Goal: Task Accomplishment & Management: Manage account settings

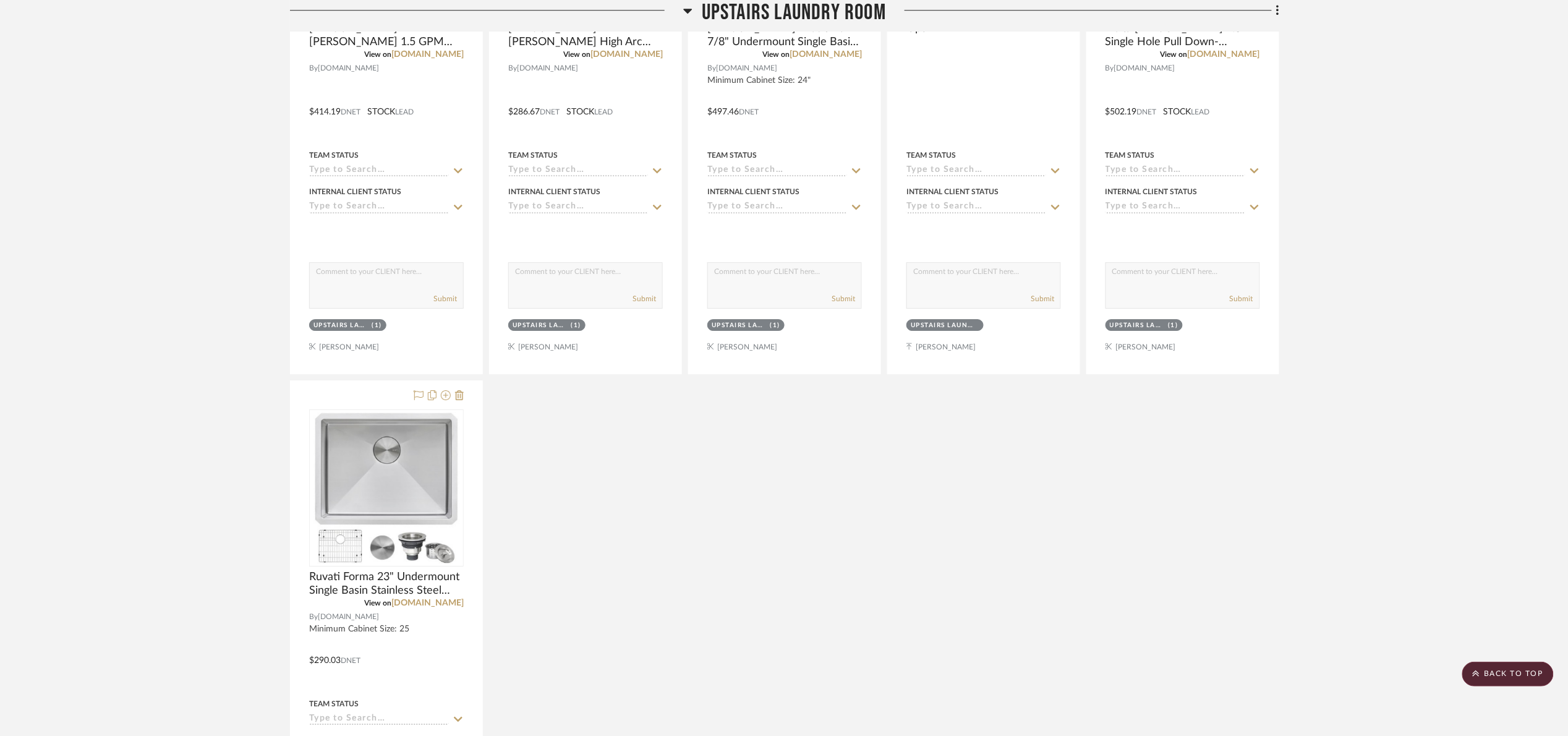
click at [808, 5] on span "Upstairs Laundry Room" at bounding box center [793, 13] width 184 height 27
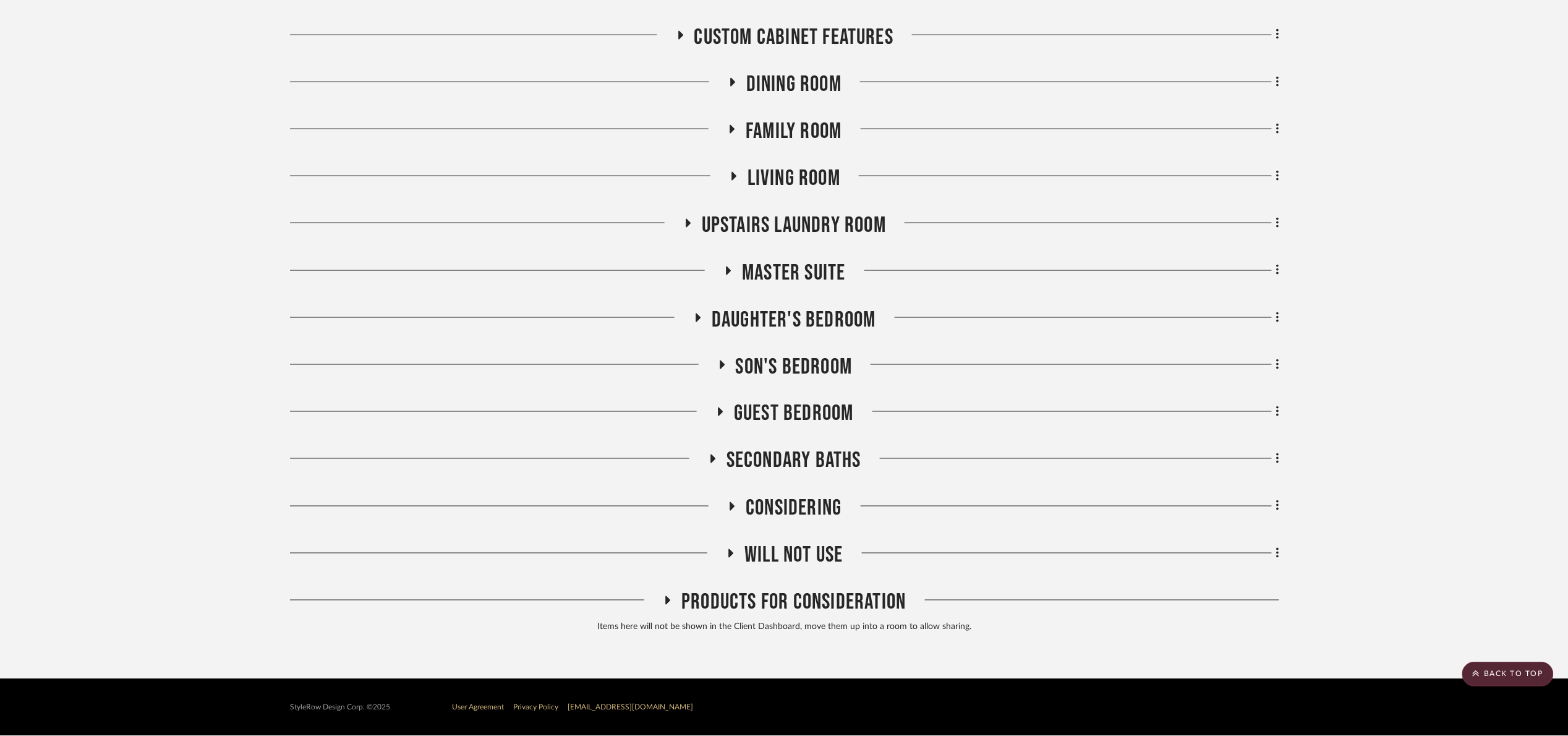
click at [781, 274] on span "Master Suite" at bounding box center [793, 273] width 103 height 27
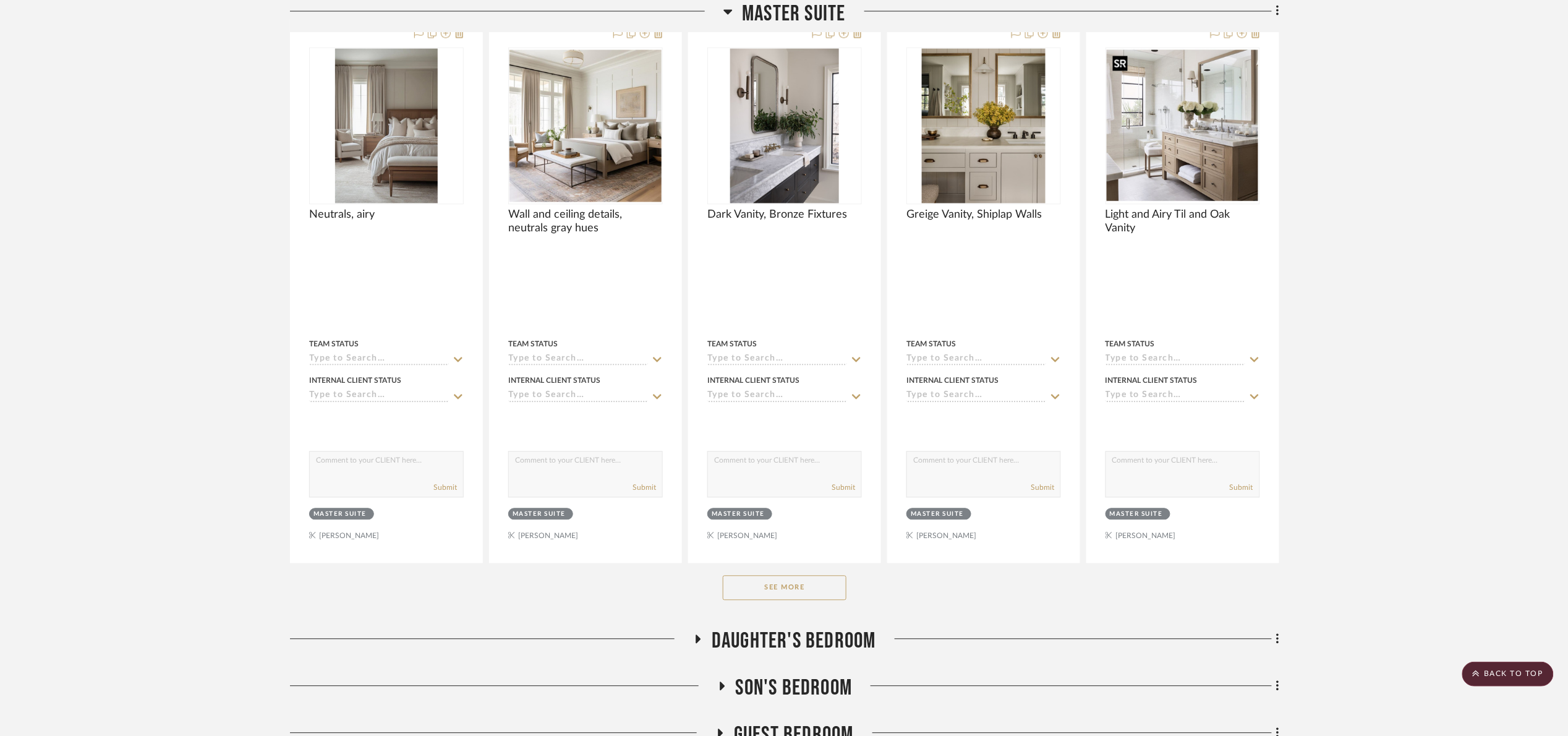
scroll to position [1247, 0]
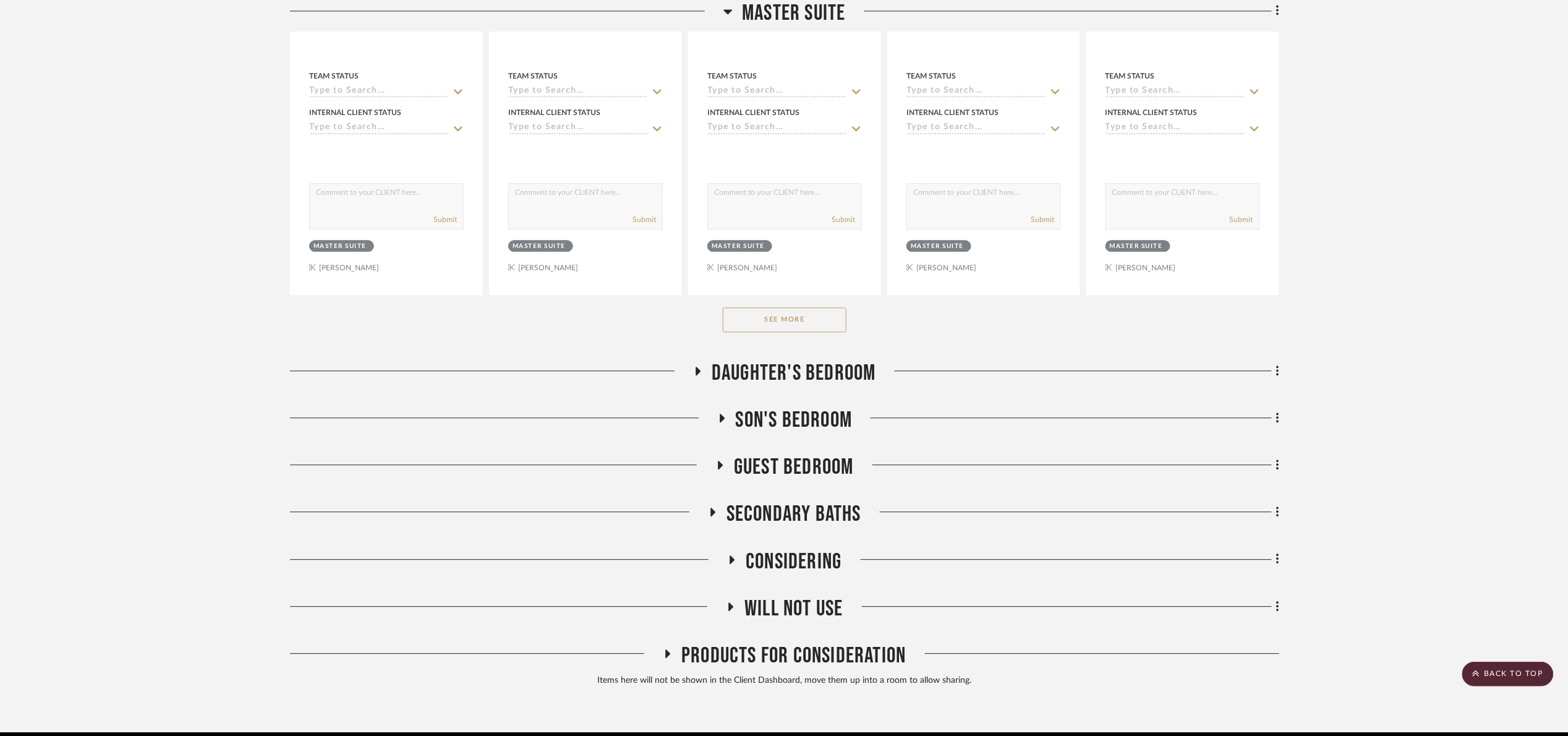
drag, startPoint x: 793, startPoint y: 319, endPoint x: 875, endPoint y: 313, distance: 82.2
click at [795, 318] on button "See More" at bounding box center [784, 319] width 123 height 25
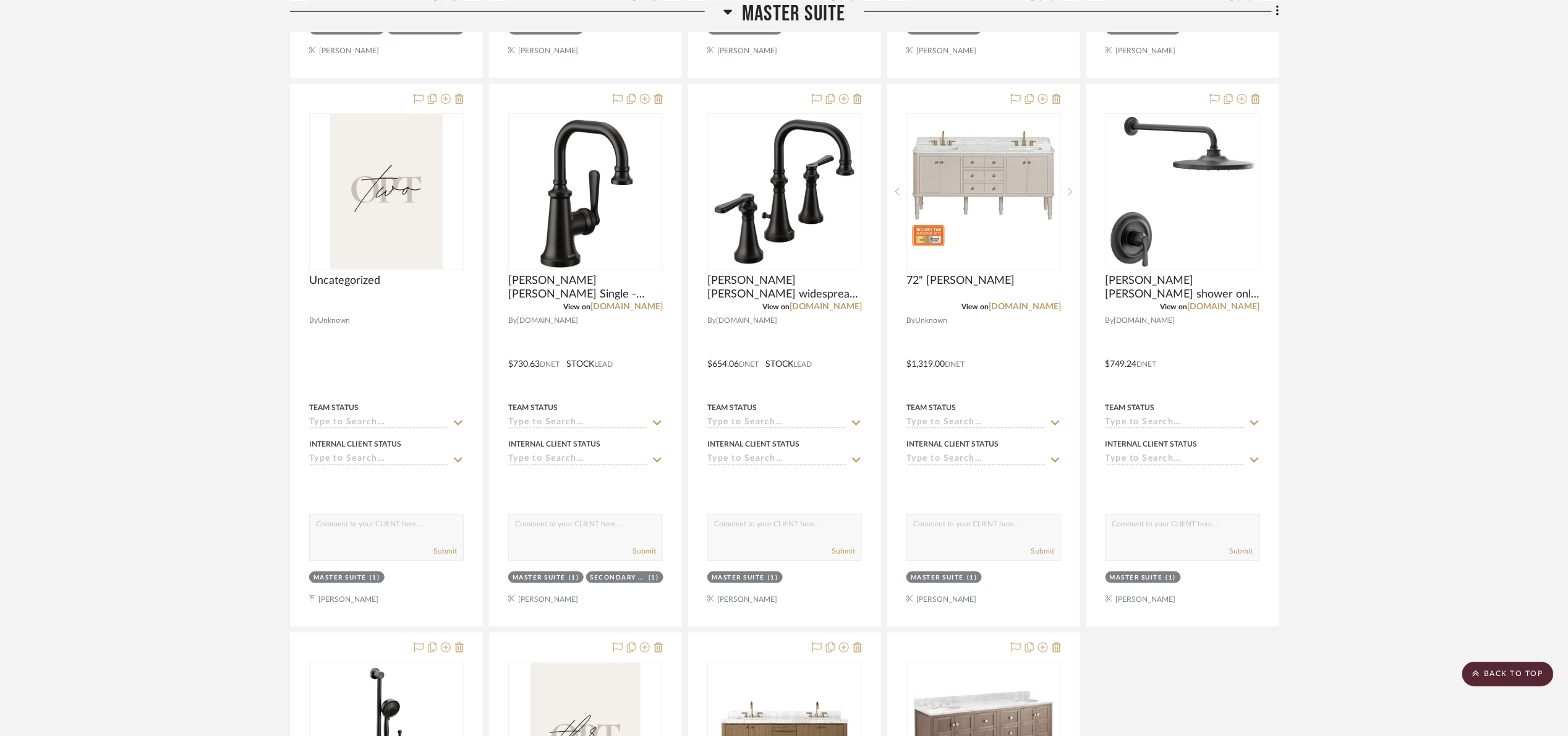
scroll to position [2453, 0]
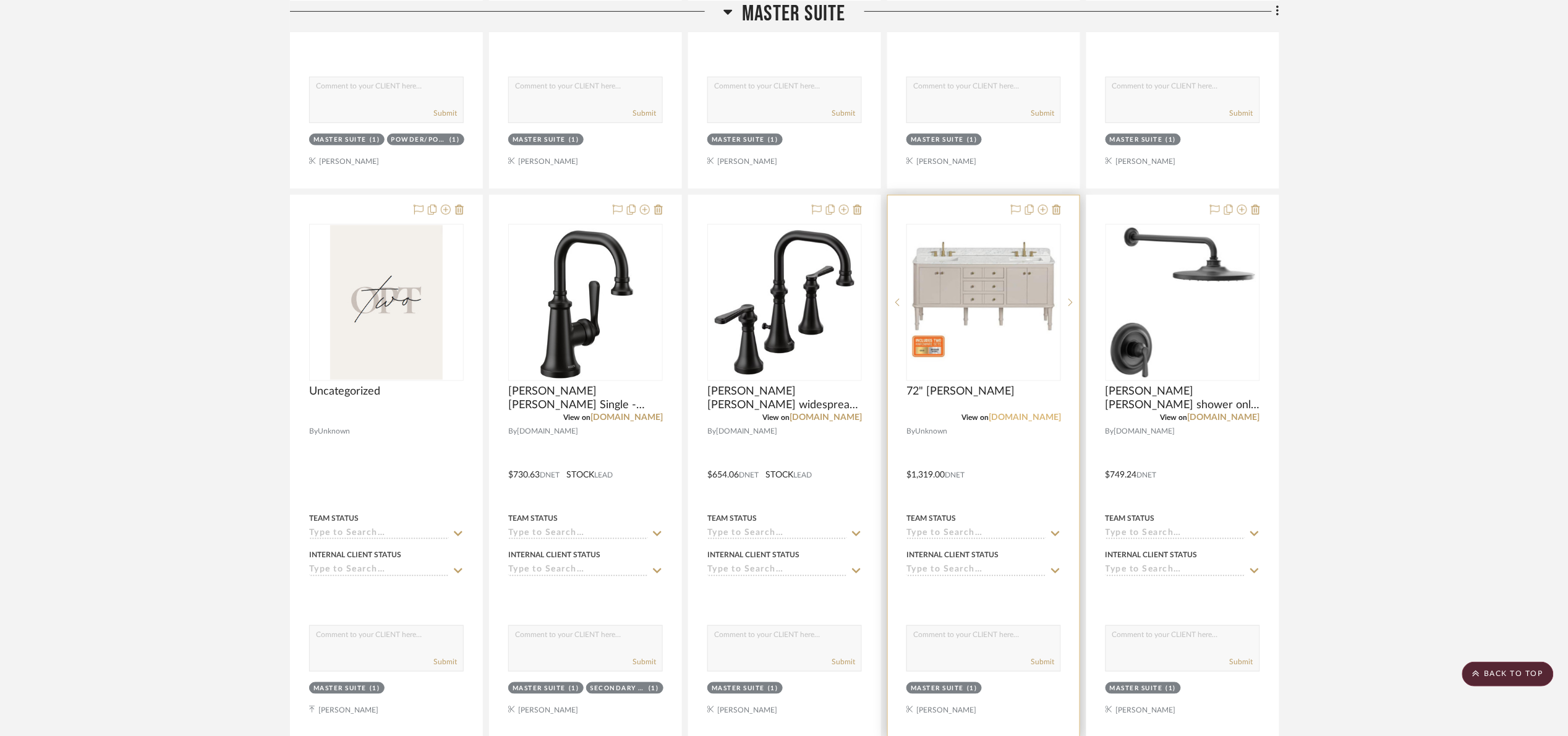
click at [1027, 420] on link "homedepot.com" at bounding box center [1024, 417] width 73 height 9
click at [942, 286] on img "0" at bounding box center [983, 302] width 152 height 152
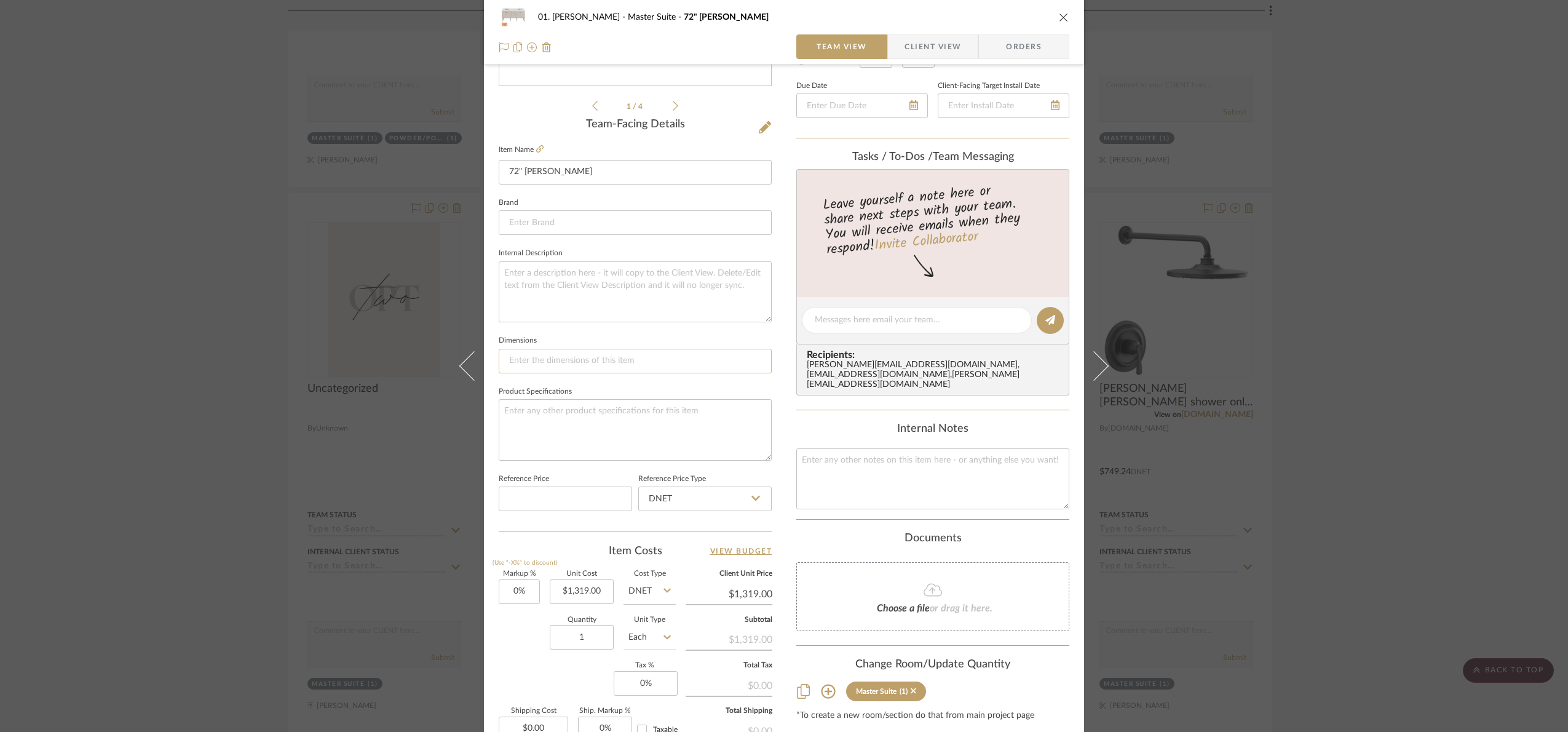
scroll to position [230, 0]
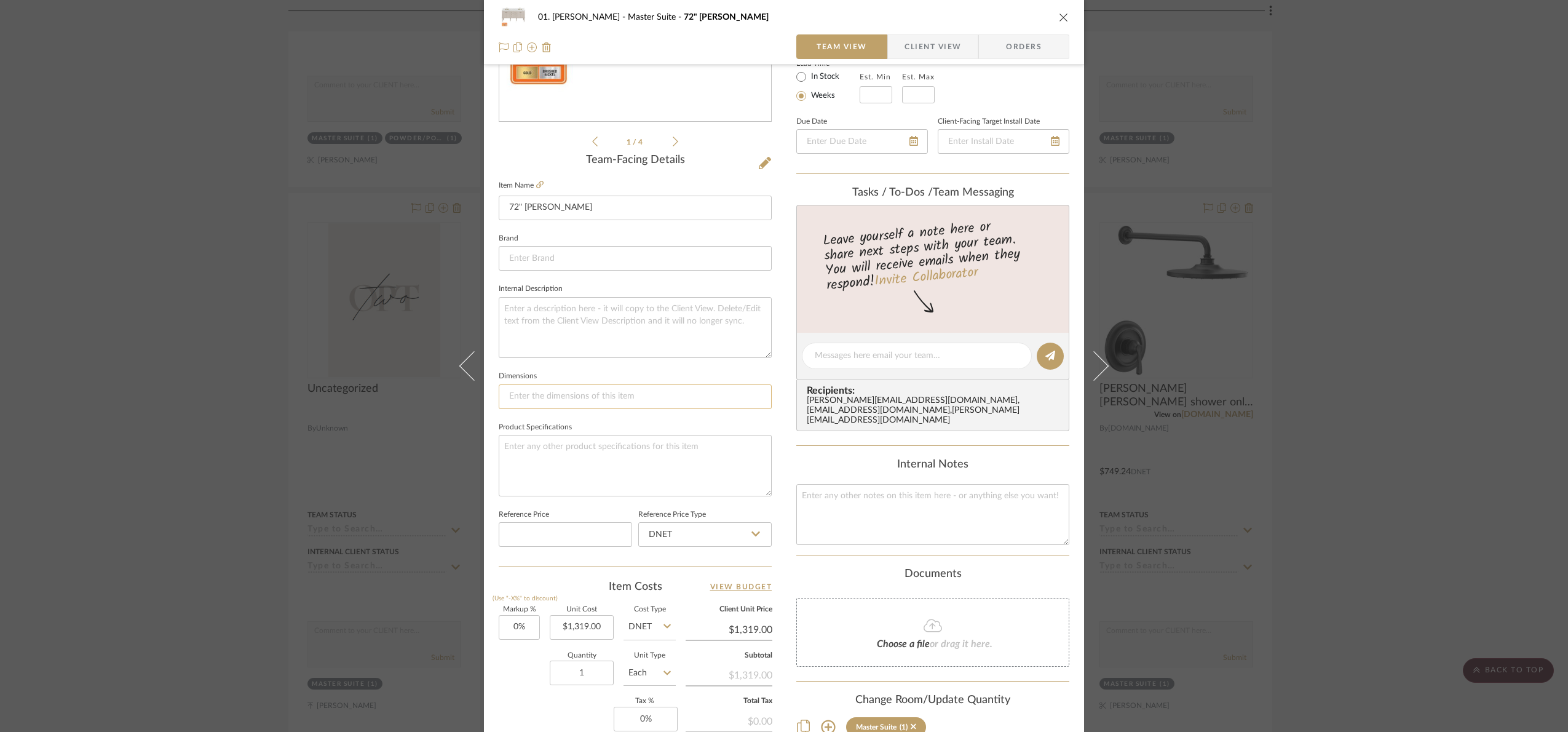
click at [580, 399] on input at bounding box center [635, 397] width 273 height 25
click at [568, 320] on textarea at bounding box center [635, 327] width 273 height 61
type textarea "72" W x 22" D x 35" H"
click at [655, 332] on textarea "72" W x 22" D x 35" H" at bounding box center [635, 327] width 273 height 61
drag, startPoint x: 640, startPoint y: 315, endPoint x: 594, endPoint y: 304, distance: 47.3
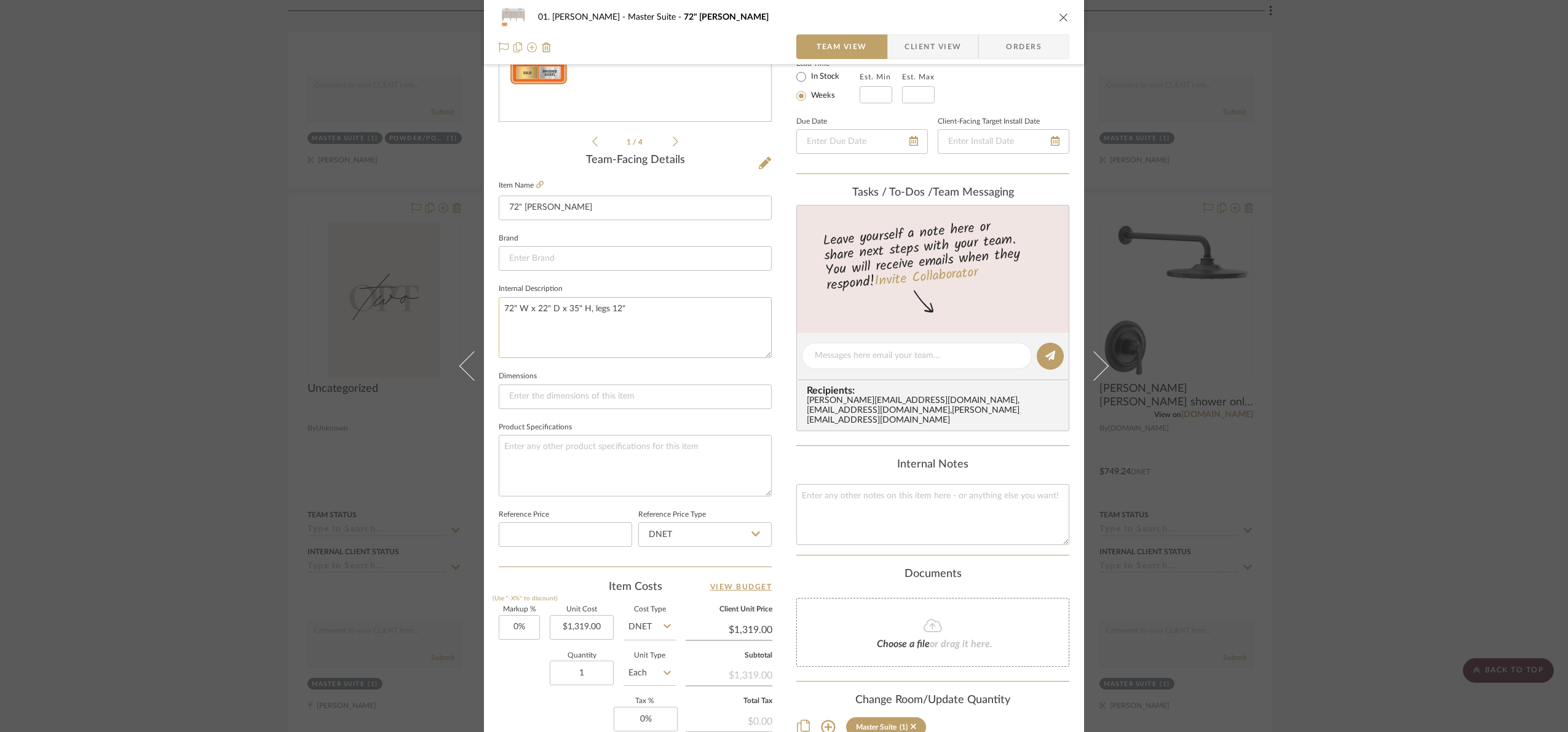
click at [594, 304] on textarea "72" W x 22" D x 35" H, legs 12"" at bounding box center [635, 327] width 273 height 61
type textarea "72" W x 22" D x 35" H,"
click at [166, 383] on div "01. Merker Master Suite 72" Collette- Greige Team View Client View Orders 1 / 4…" at bounding box center [784, 366] width 1568 height 732
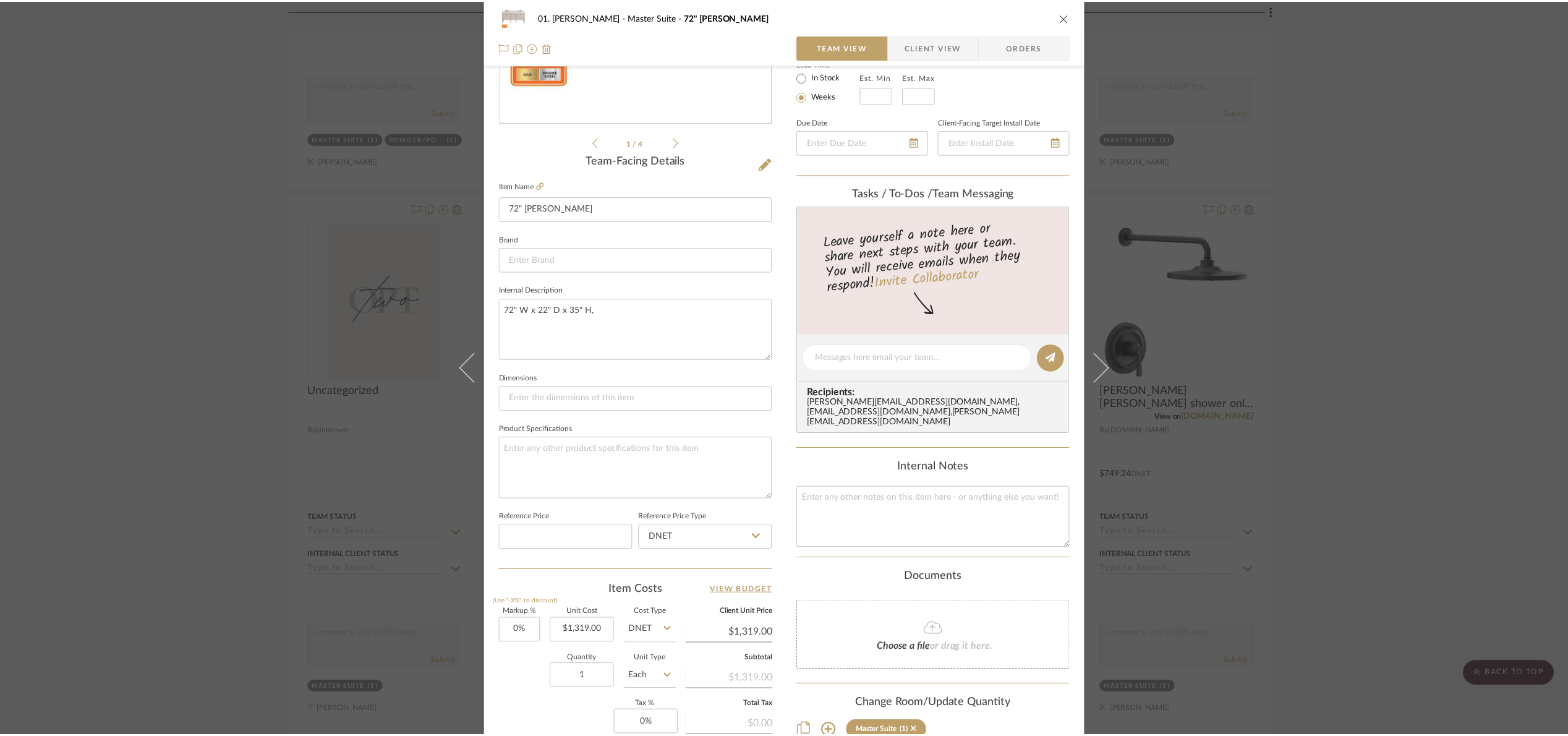
scroll to position [2453, 0]
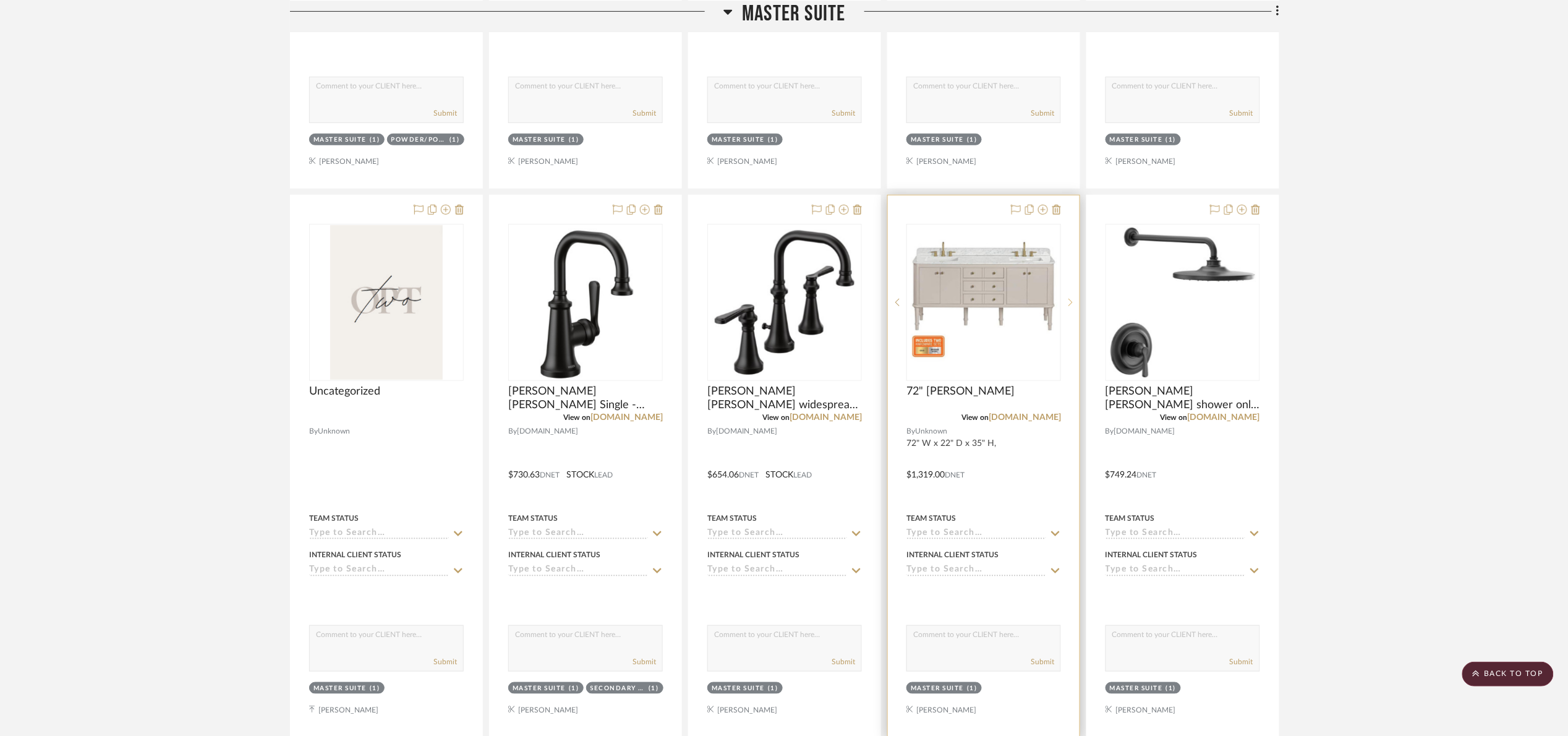
click at [1061, 303] on sr-next-btn at bounding box center [1070, 302] width 19 height 9
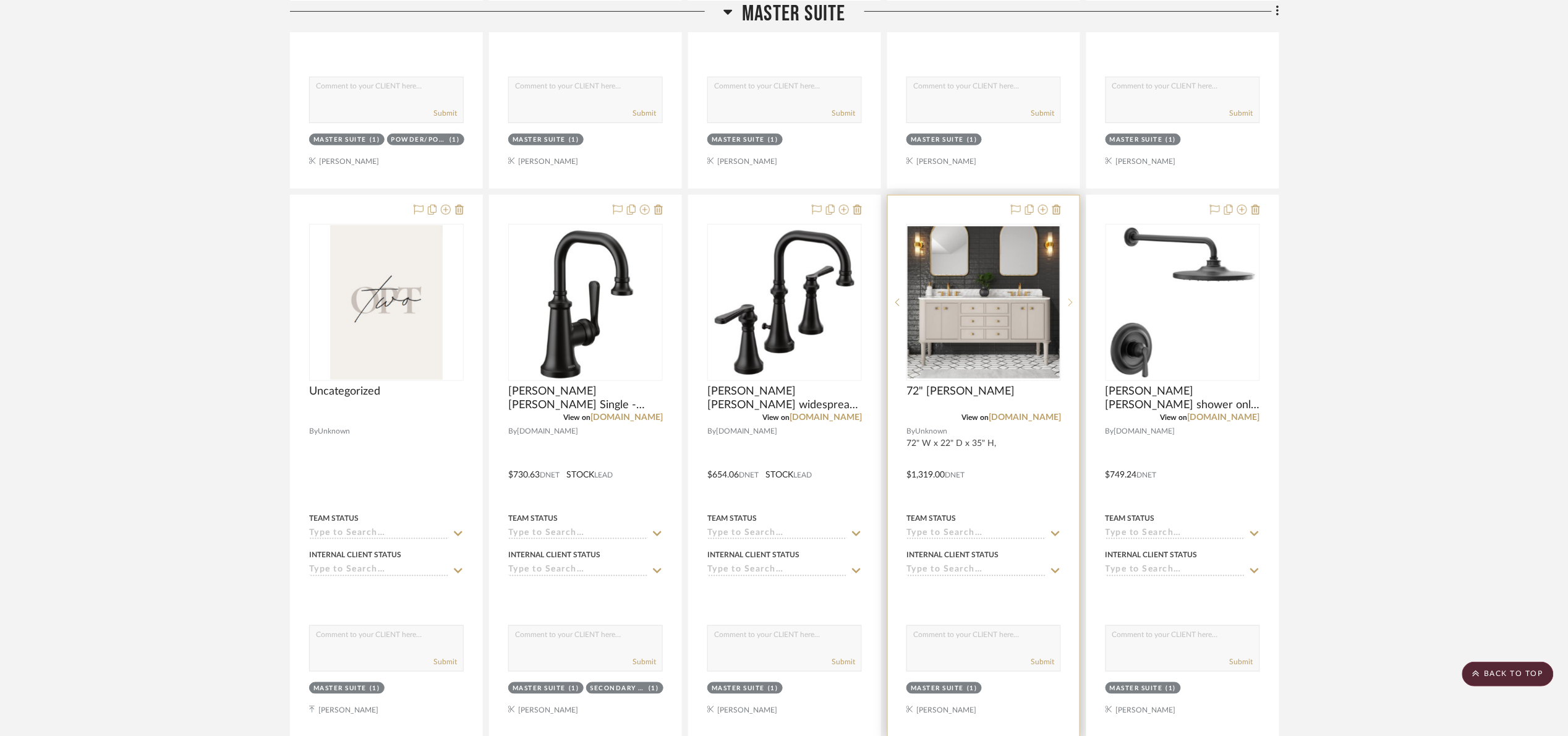
click at [1064, 304] on sr-next-btn at bounding box center [1070, 302] width 19 height 9
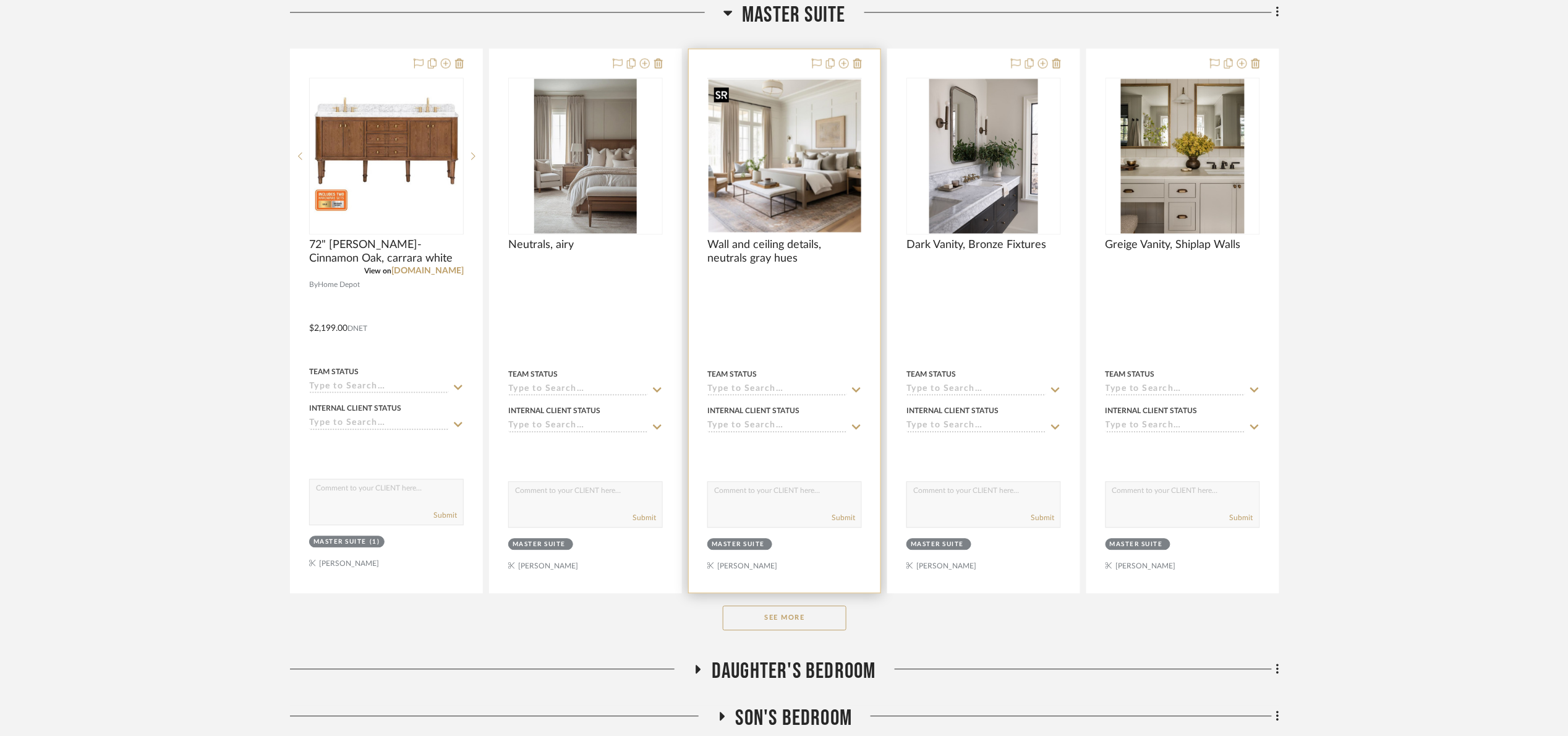
scroll to position [1020, 0]
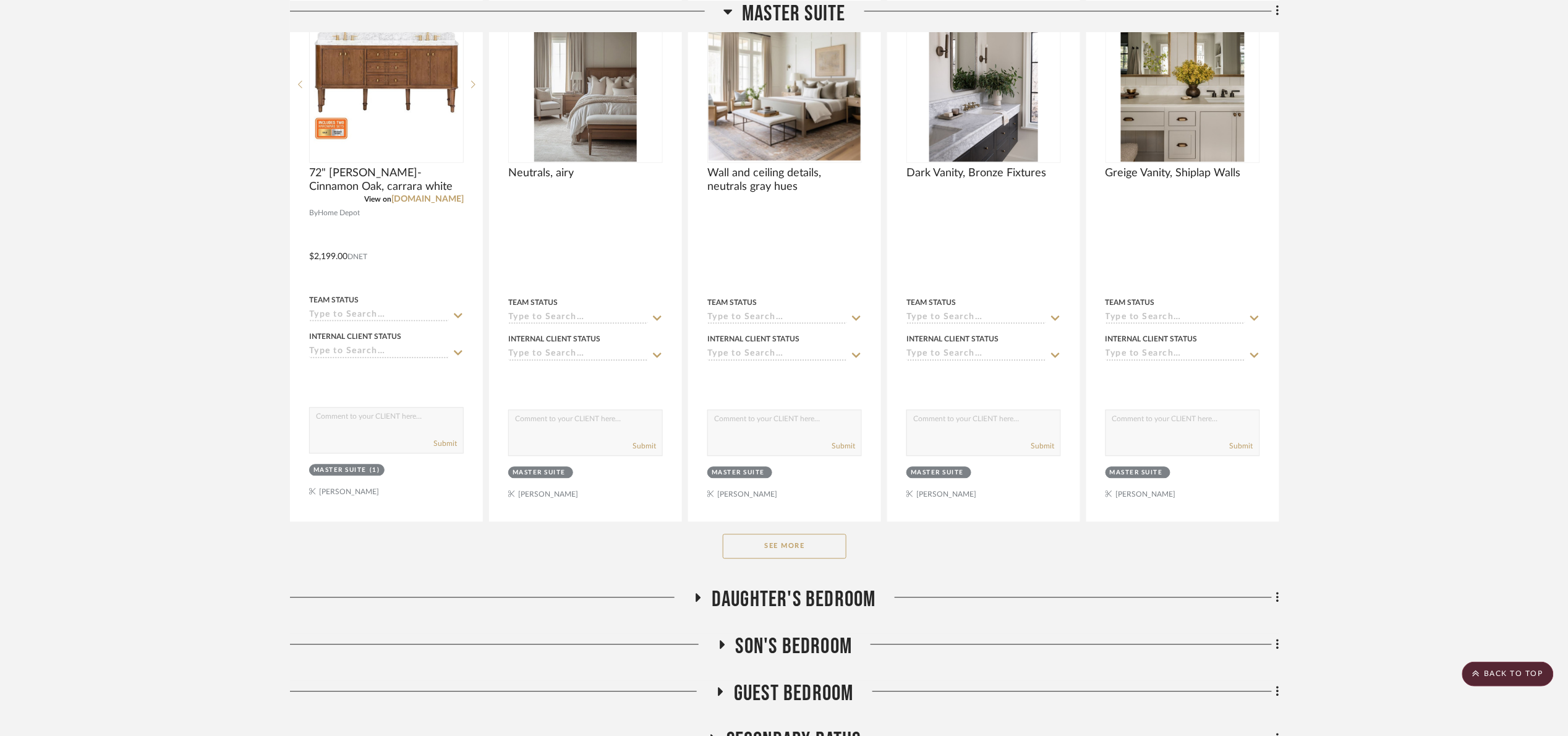
click at [803, 552] on button "See More" at bounding box center [784, 546] width 123 height 25
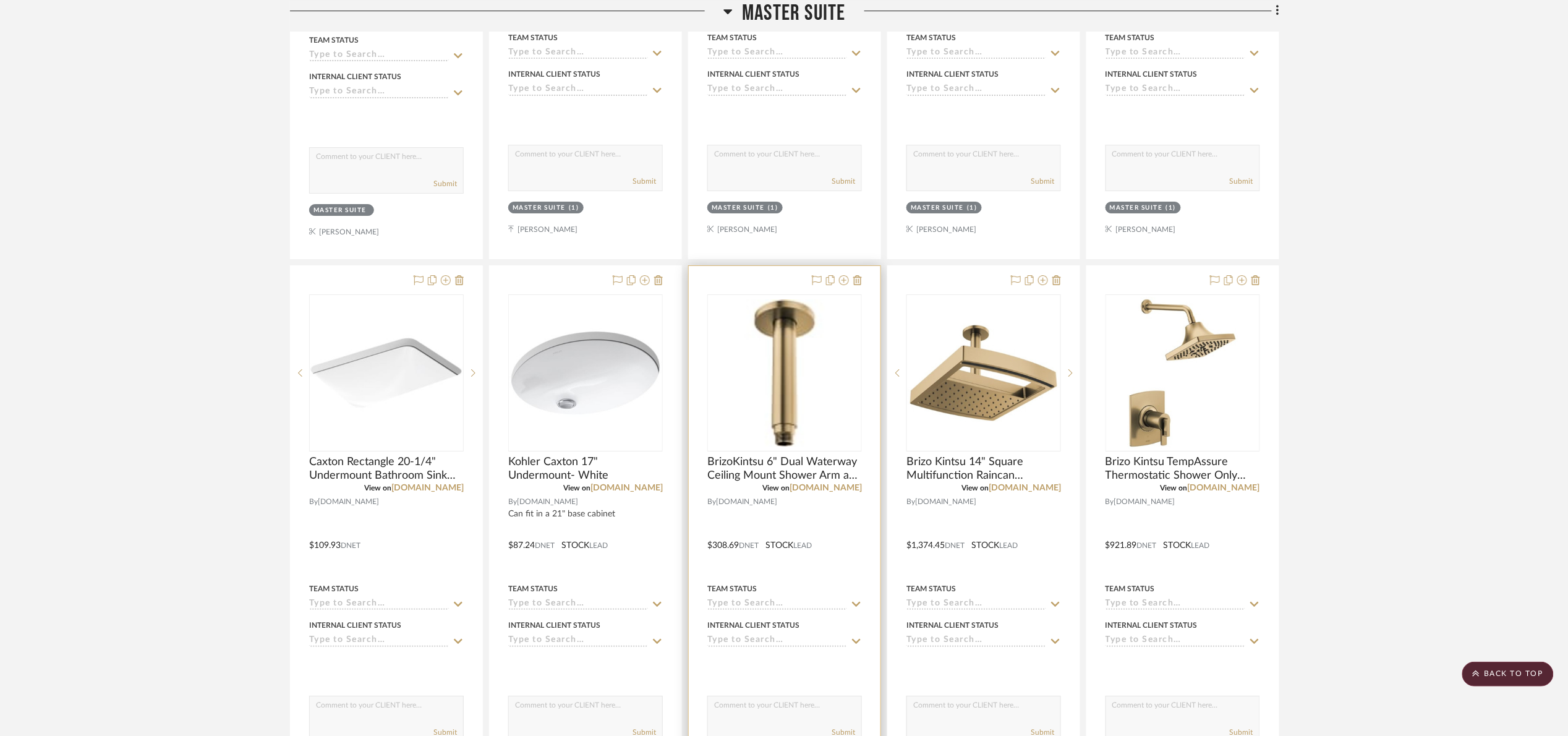
scroll to position [1855, 0]
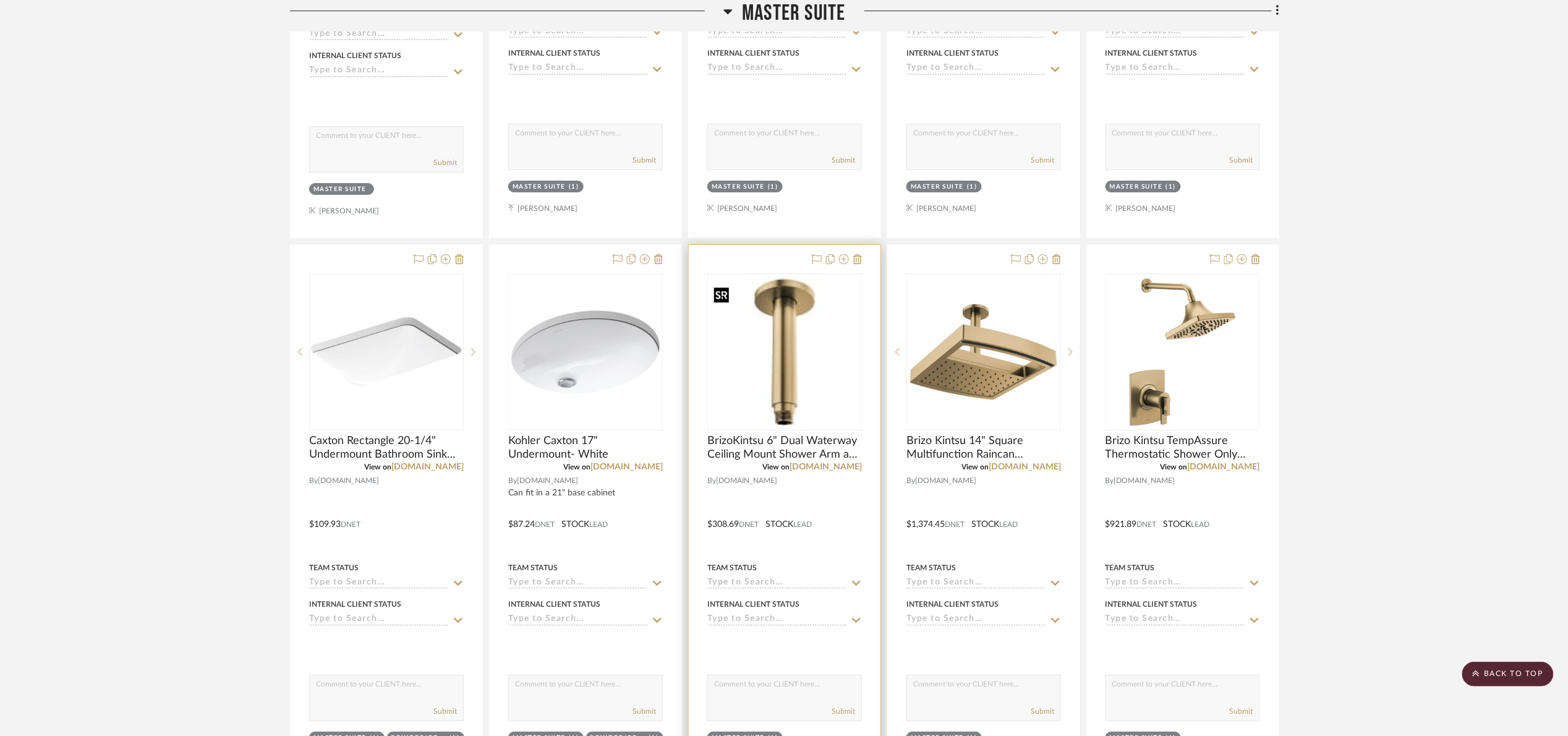
drag, startPoint x: 793, startPoint y: 246, endPoint x: 848, endPoint y: 390, distance: 154.1
click at [850, 397] on project-item-tile "BrizoKintsu 6" Dual Waterway Ceiling Mount Shower Arm and Round Flange - Less R…" at bounding box center [784, 515] width 193 height 542
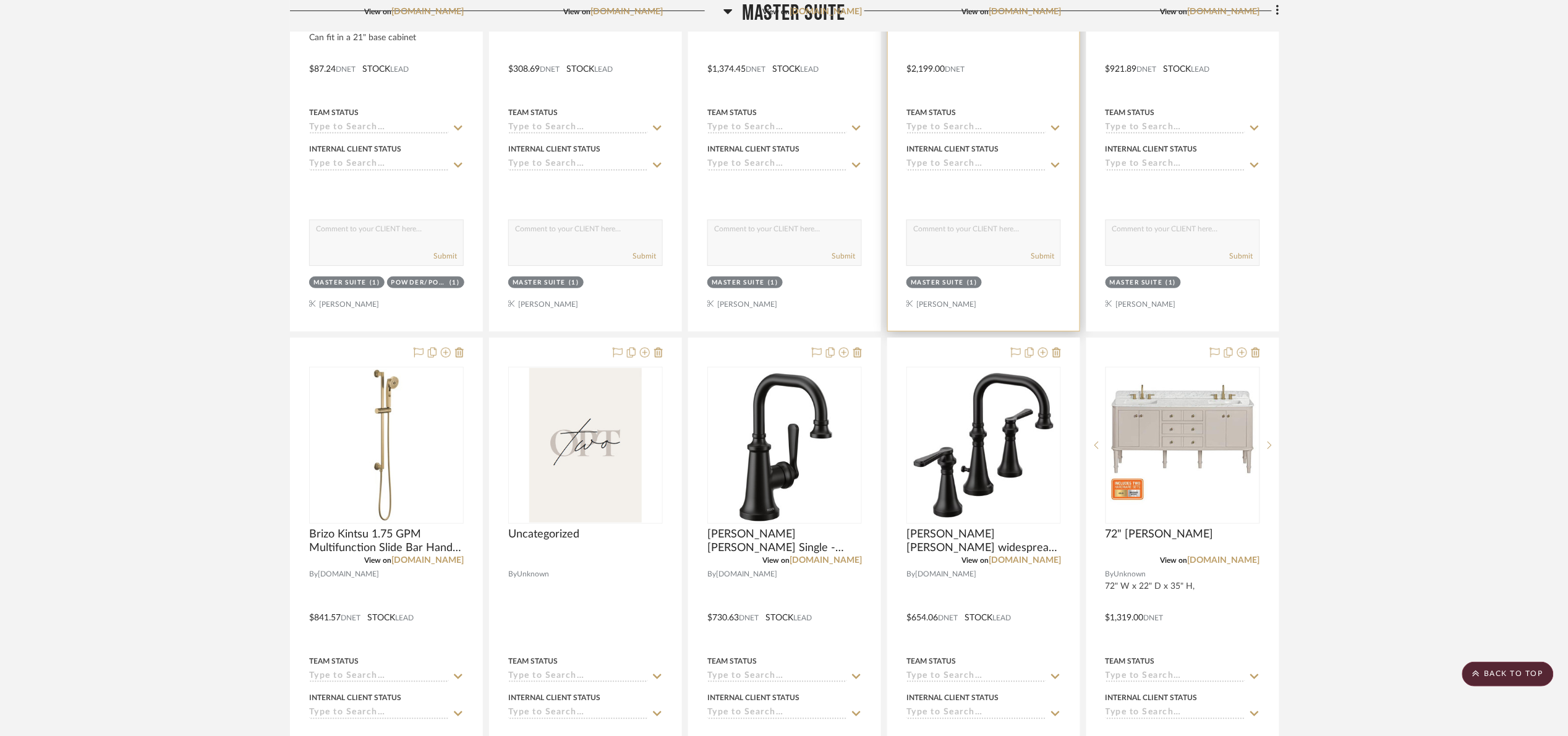
scroll to position [2318, 0]
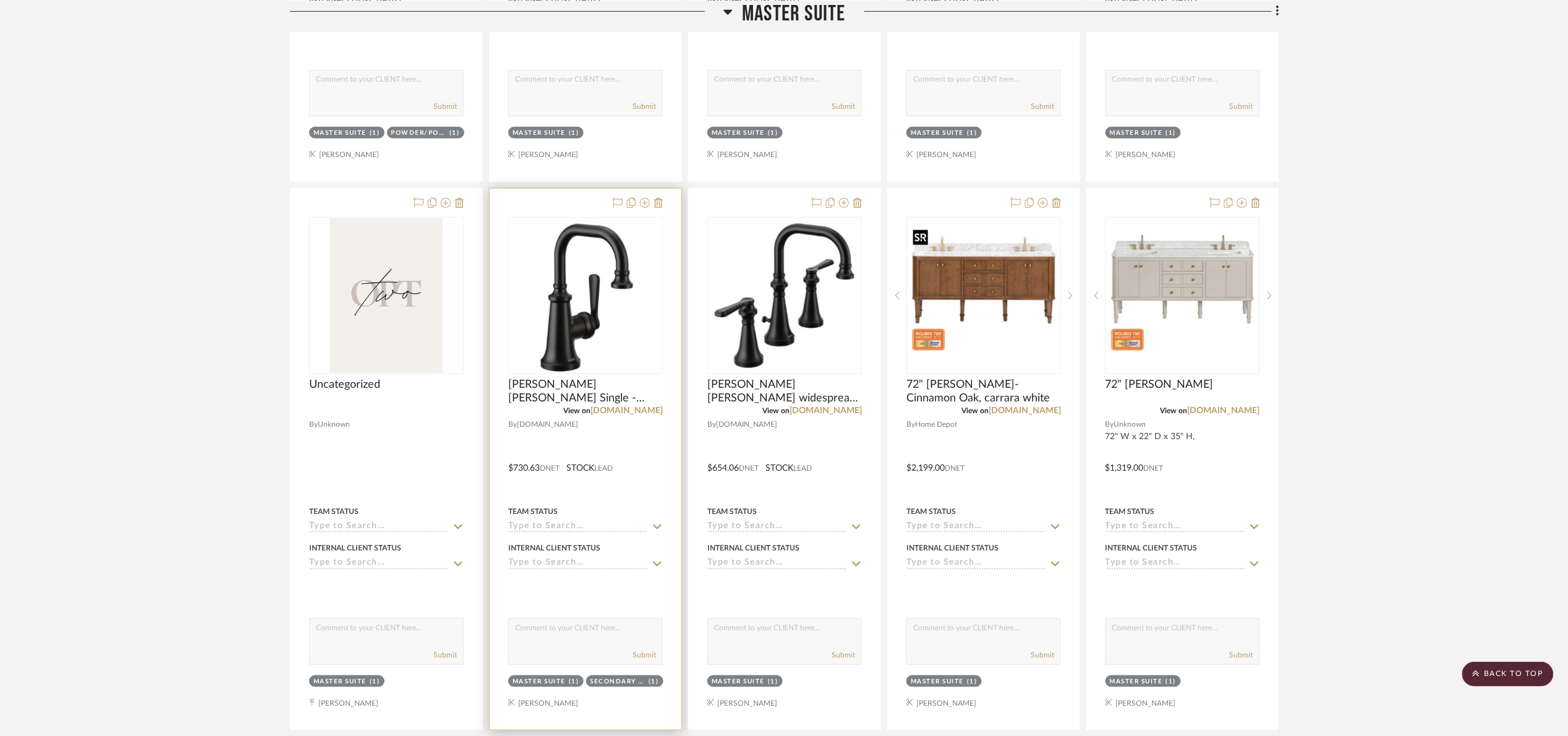
scroll to position [2483, 0]
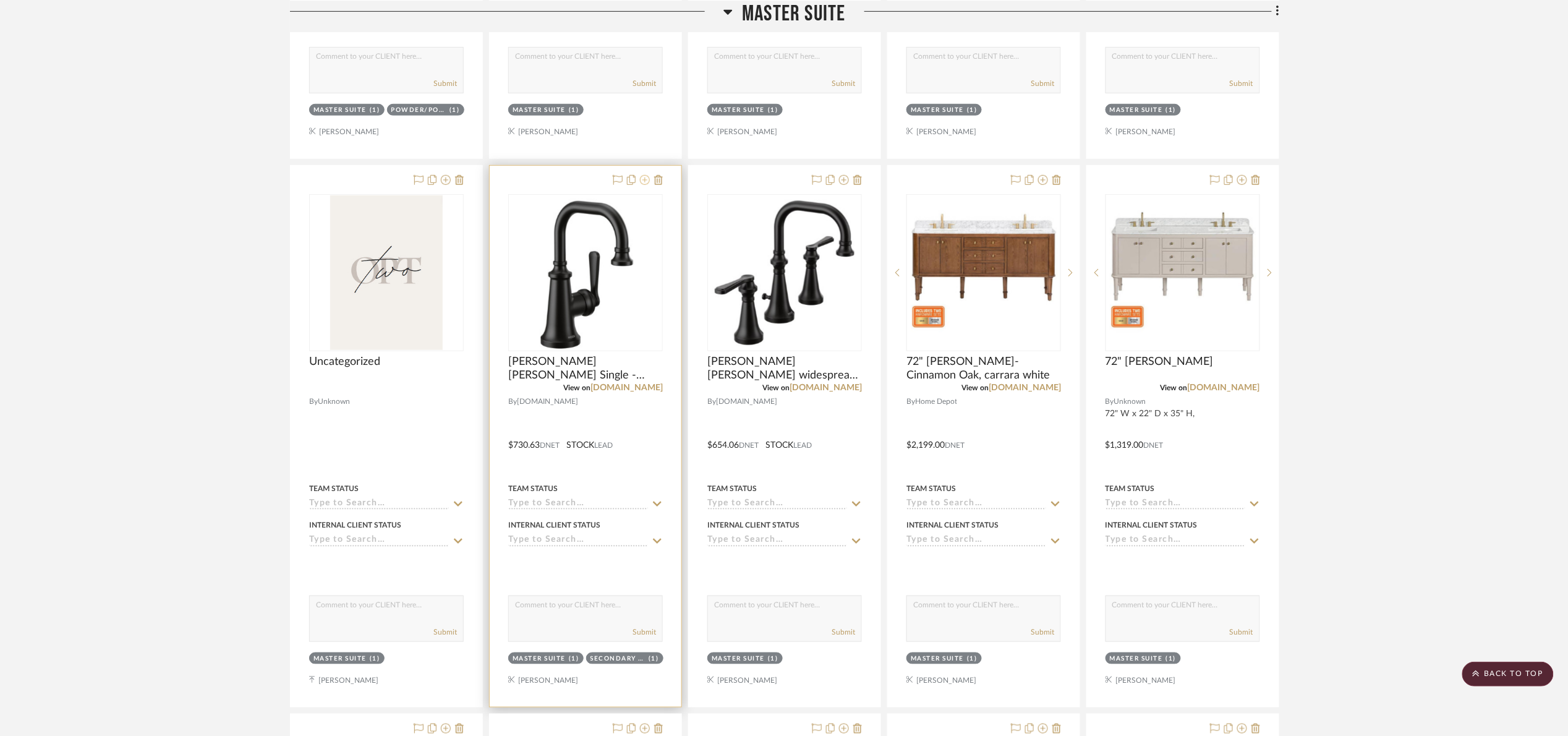
click at [646, 184] on icon at bounding box center [644, 180] width 10 height 10
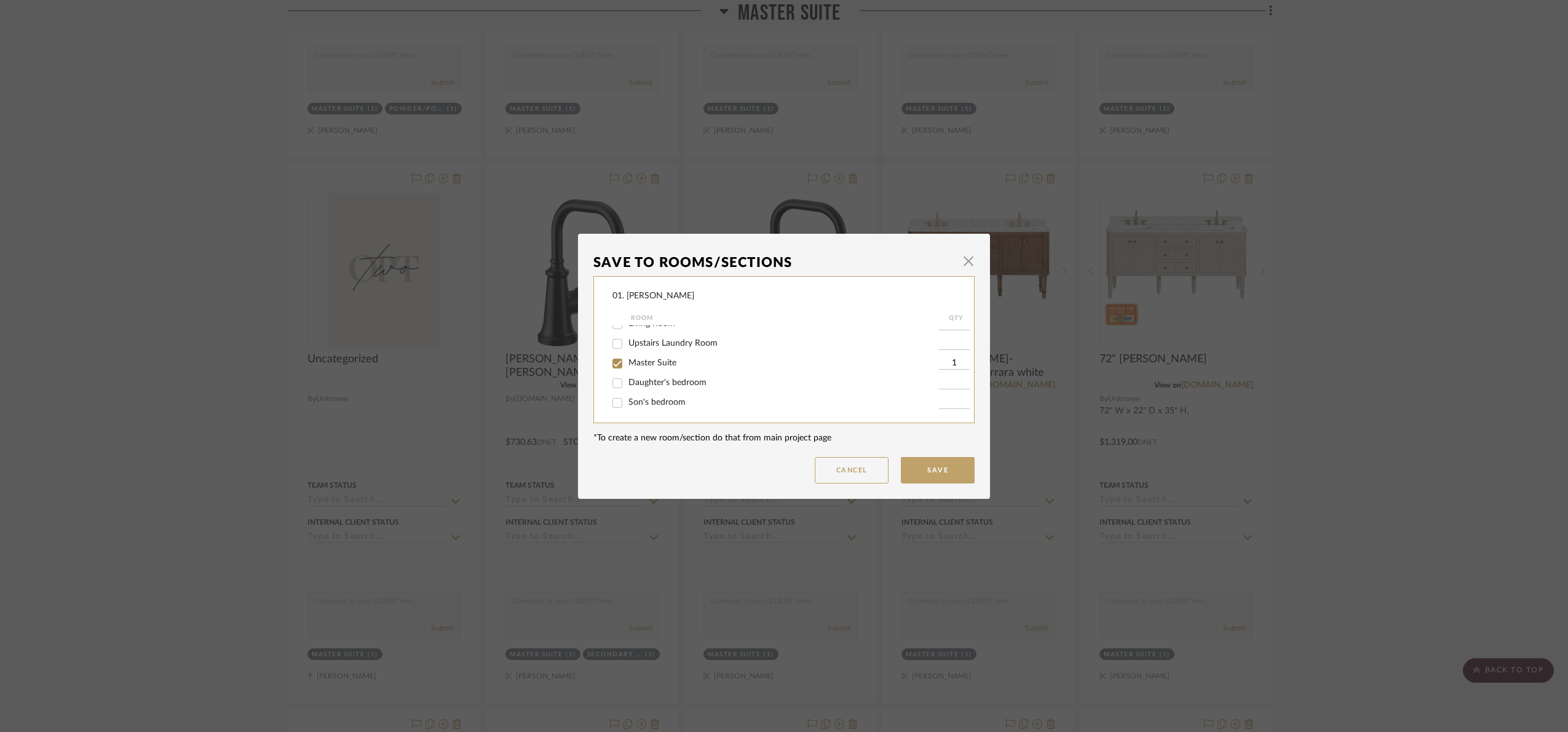
scroll to position [277, 0]
click at [646, 331] on span "Master Suite" at bounding box center [652, 333] width 47 height 9
click at [627, 331] on input "Master Suite" at bounding box center [617, 334] width 20 height 20
checkbox input "false"
click at [921, 471] on button "Save" at bounding box center [938, 470] width 74 height 27
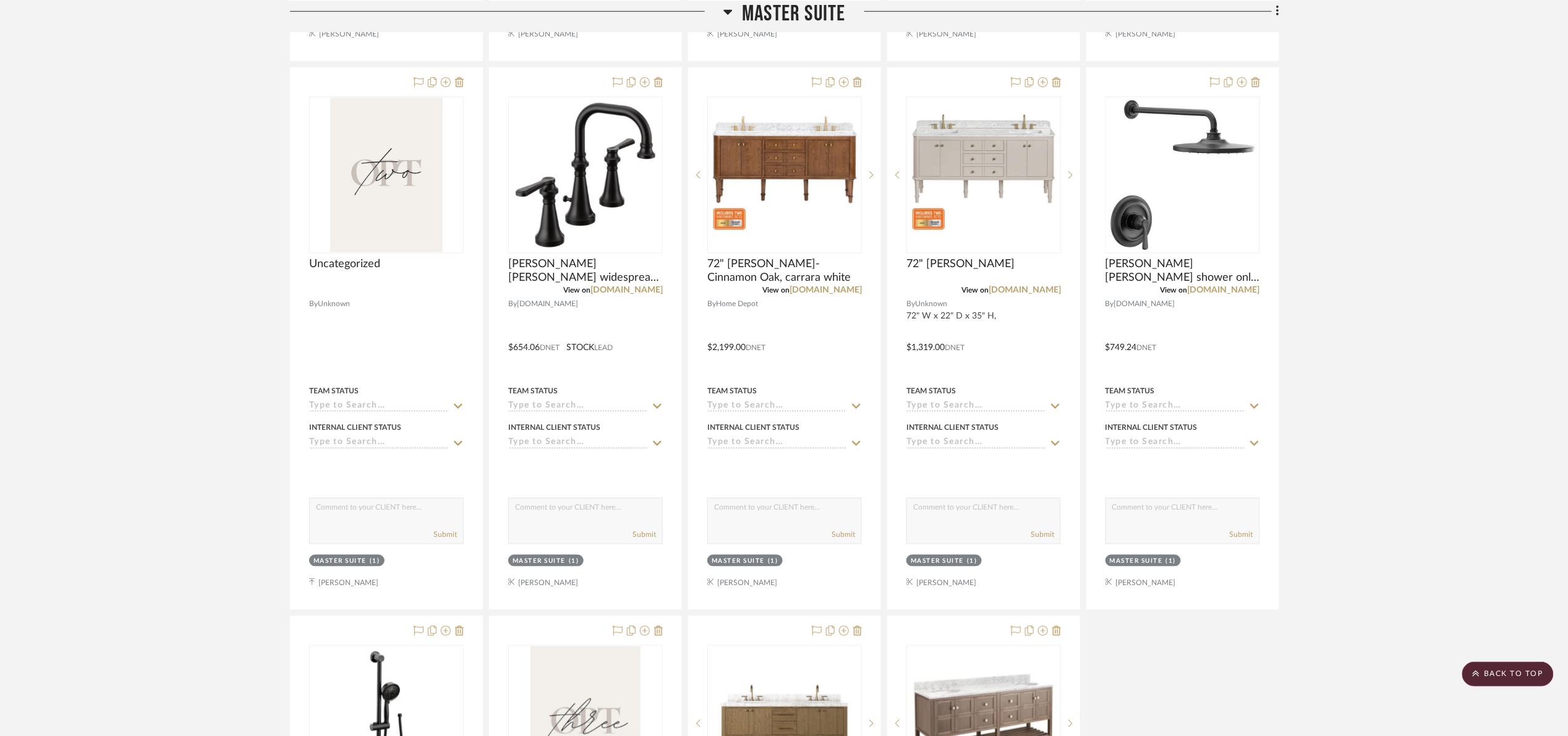
scroll to position [2575, 0]
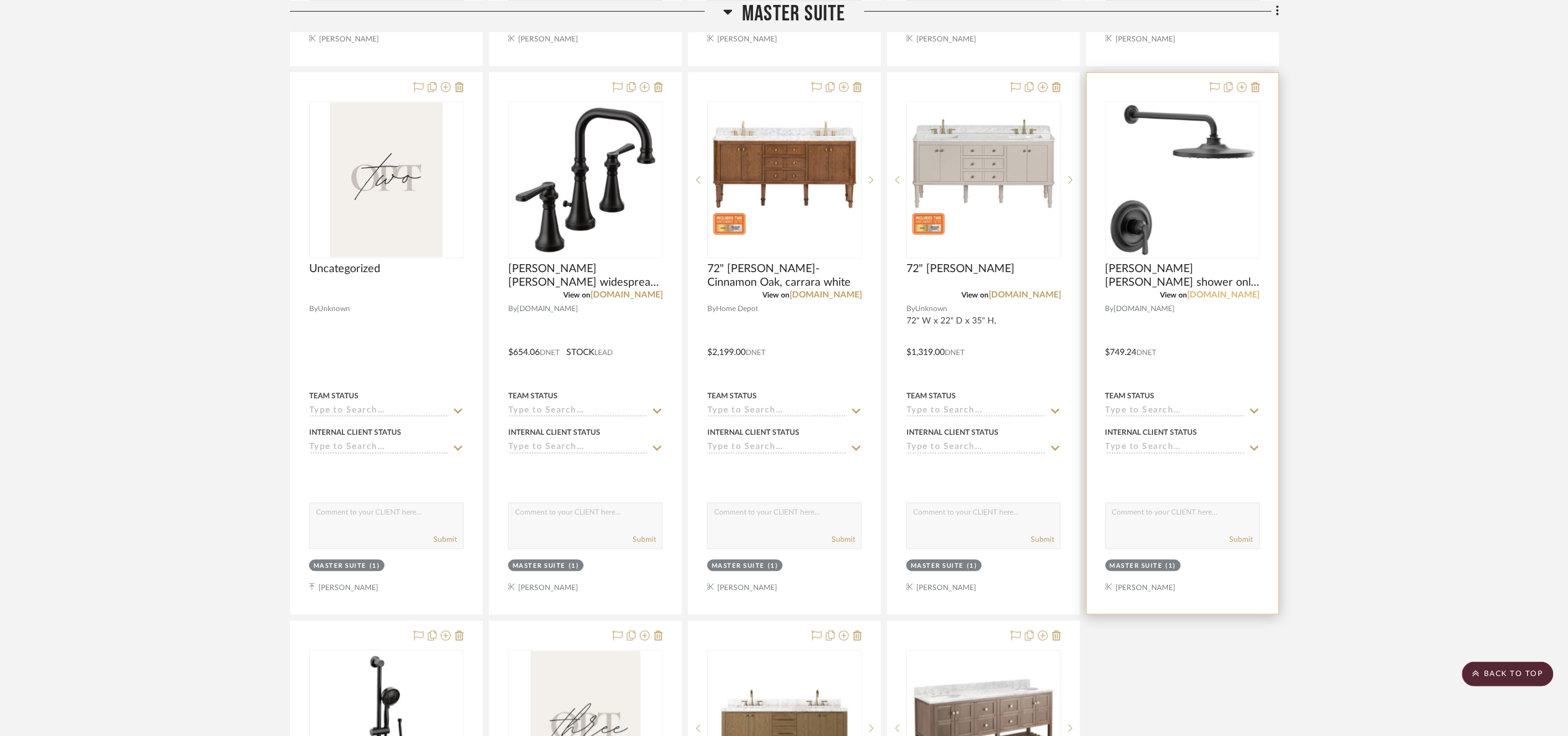
click at [1236, 298] on link "build.com" at bounding box center [1223, 294] width 73 height 9
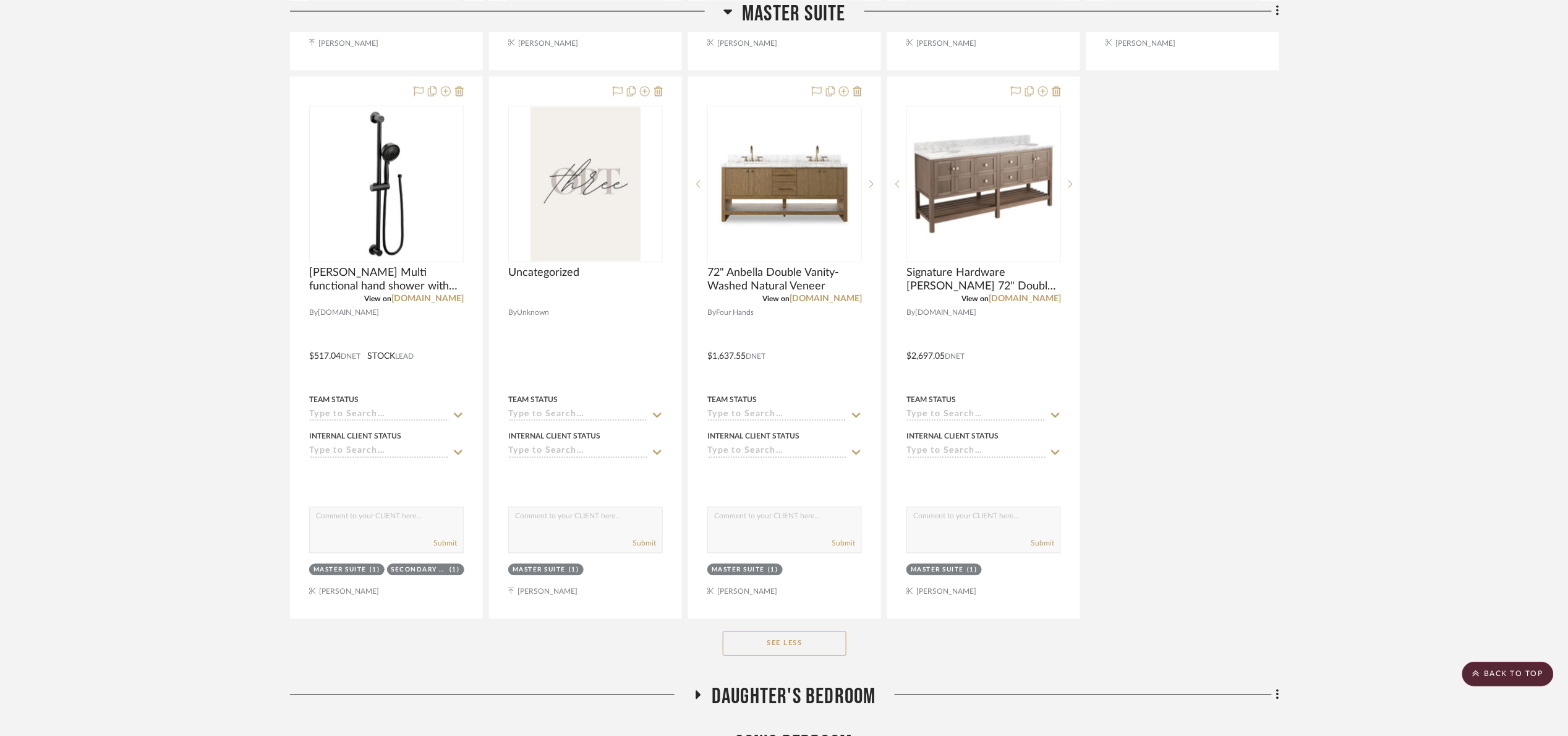
scroll to position [3132, 0]
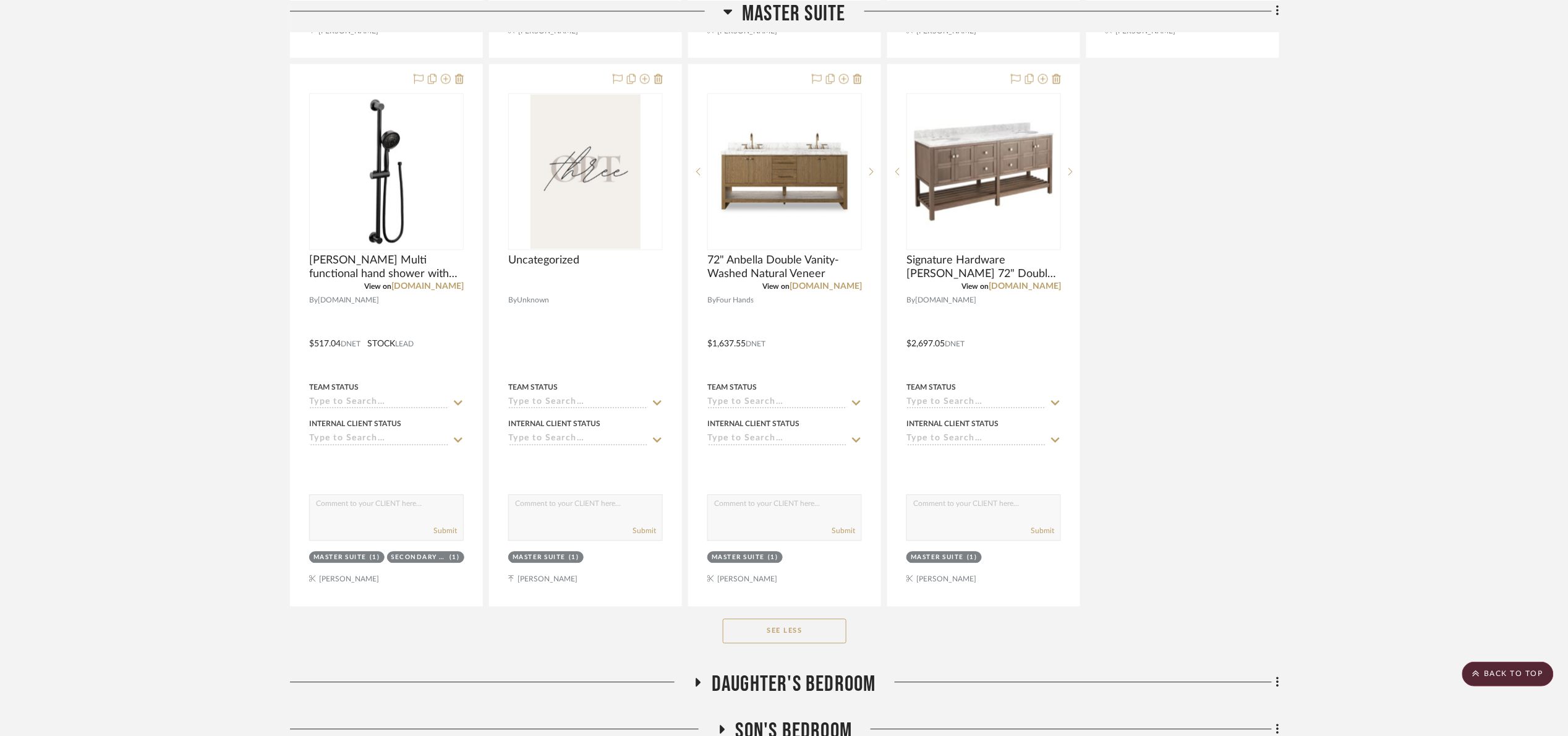
click at [770, 11] on span "Master Suite" at bounding box center [793, 13] width 103 height 27
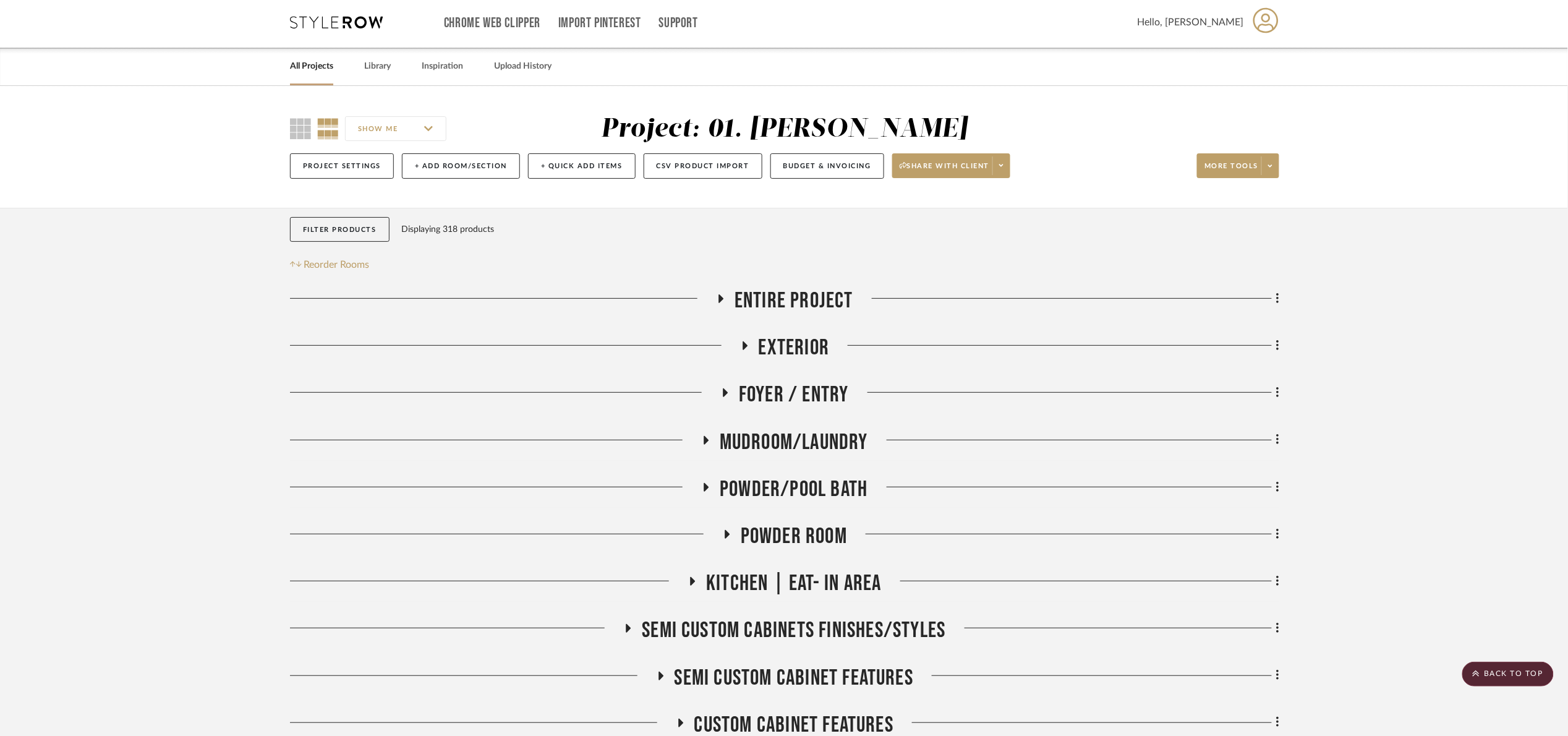
scroll to position [0, 0]
